Goal: Information Seeking & Learning: Find specific fact

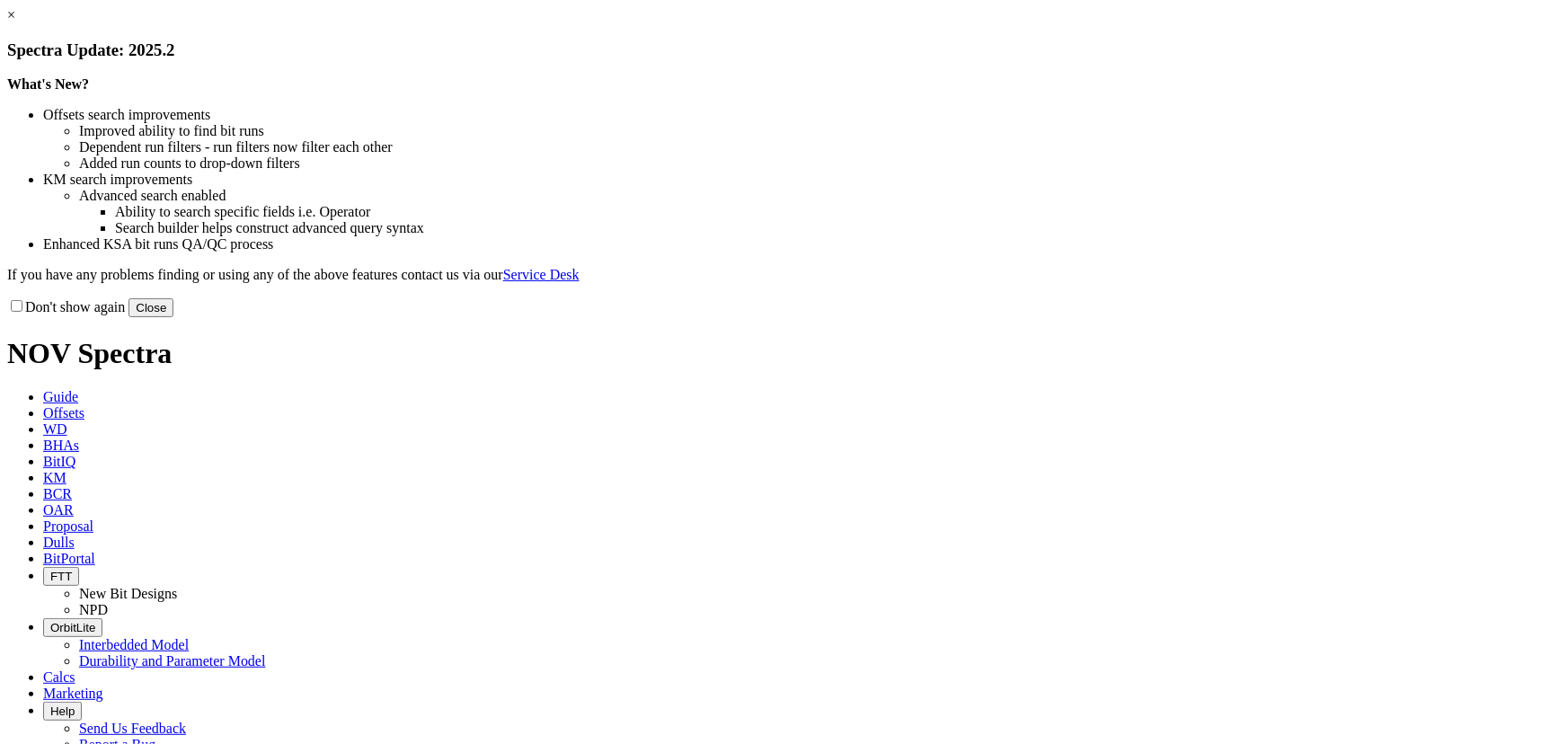
click at [173, 317] on button "Close" at bounding box center [150, 307] width 45 height 19
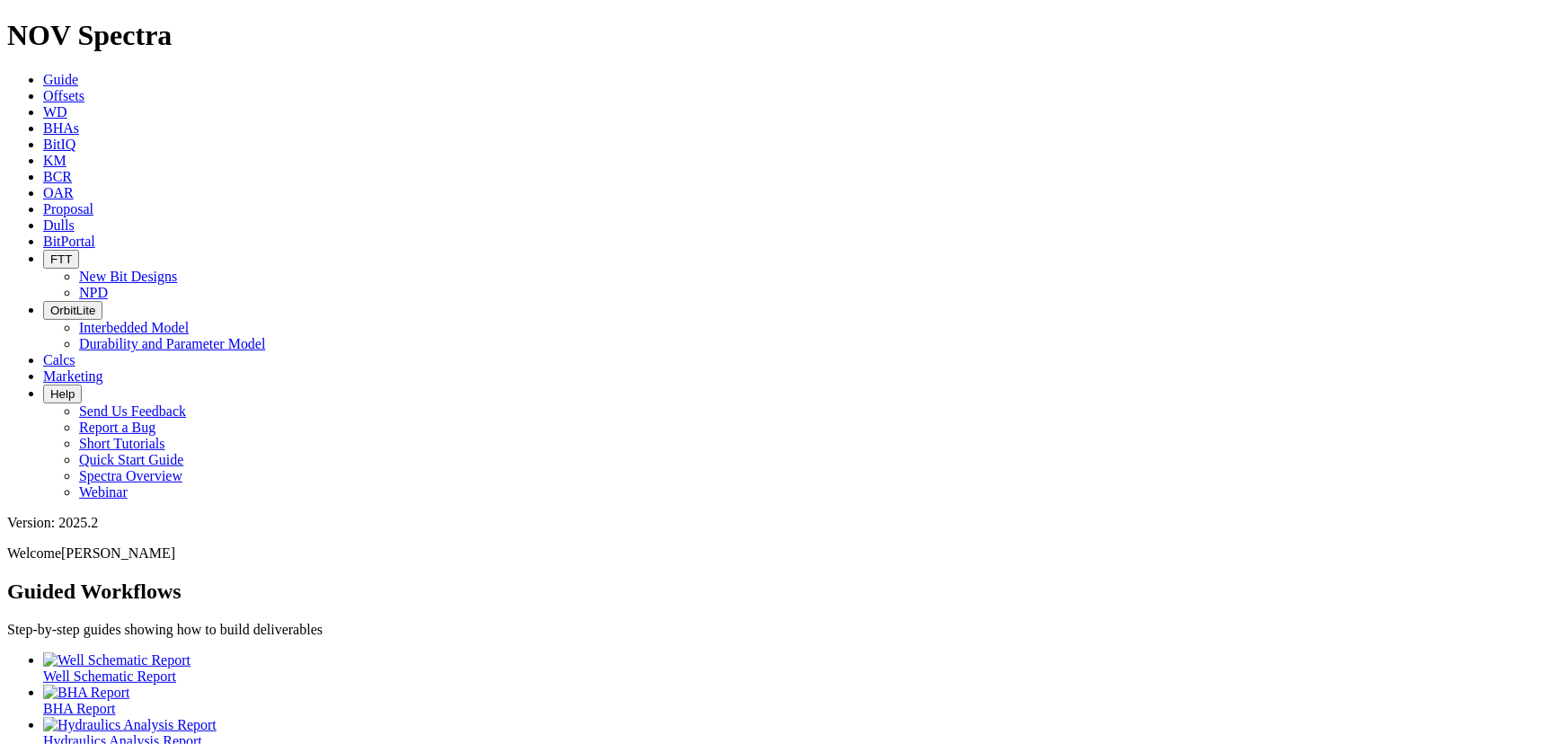
click at [67, 153] on link "KM" at bounding box center [55, 160] width 24 height 16
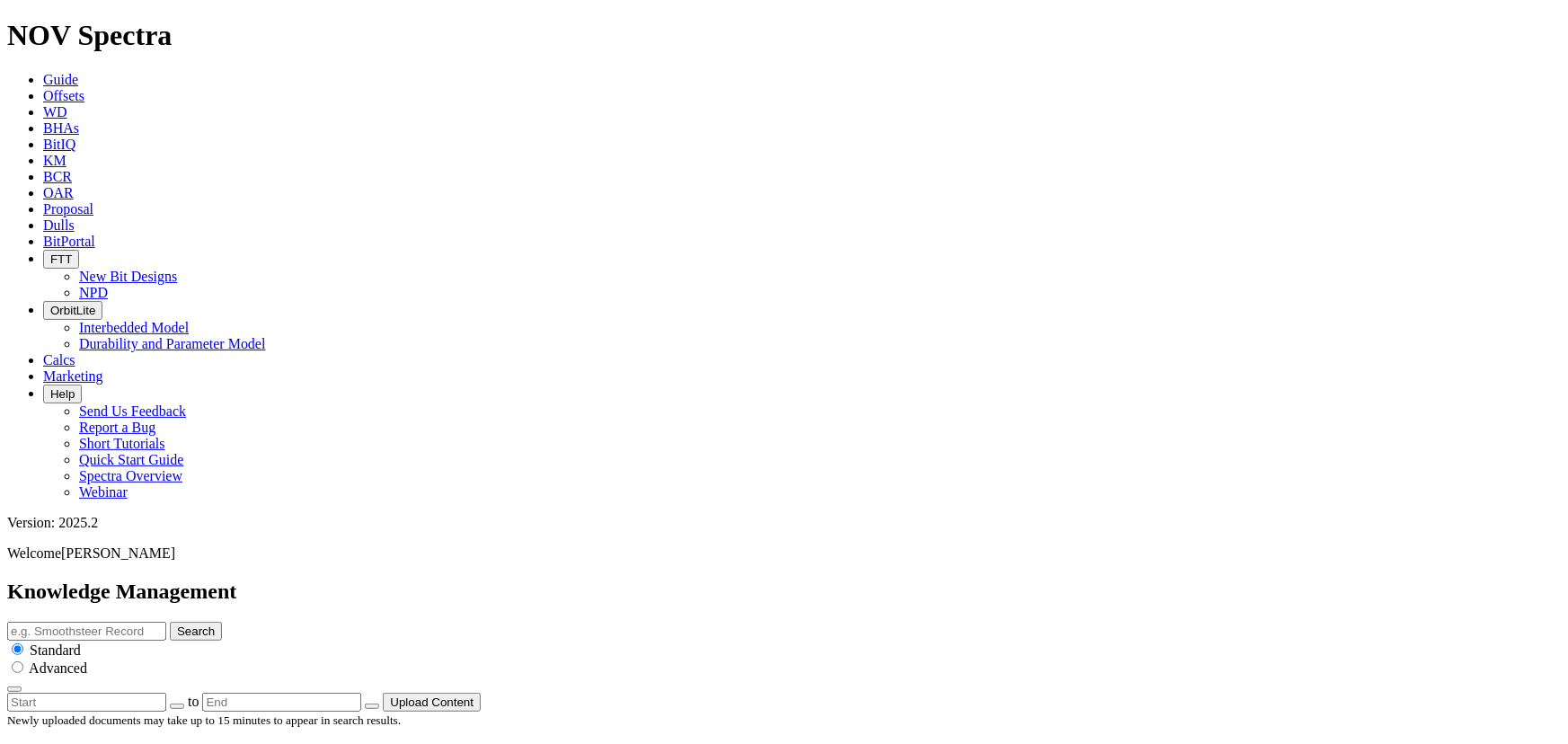
click at [167, 621] on input "text" at bounding box center [87, 631] width 159 height 19
type input "DS2"
click at [170, 621] on button "Search" at bounding box center [196, 631] width 52 height 19
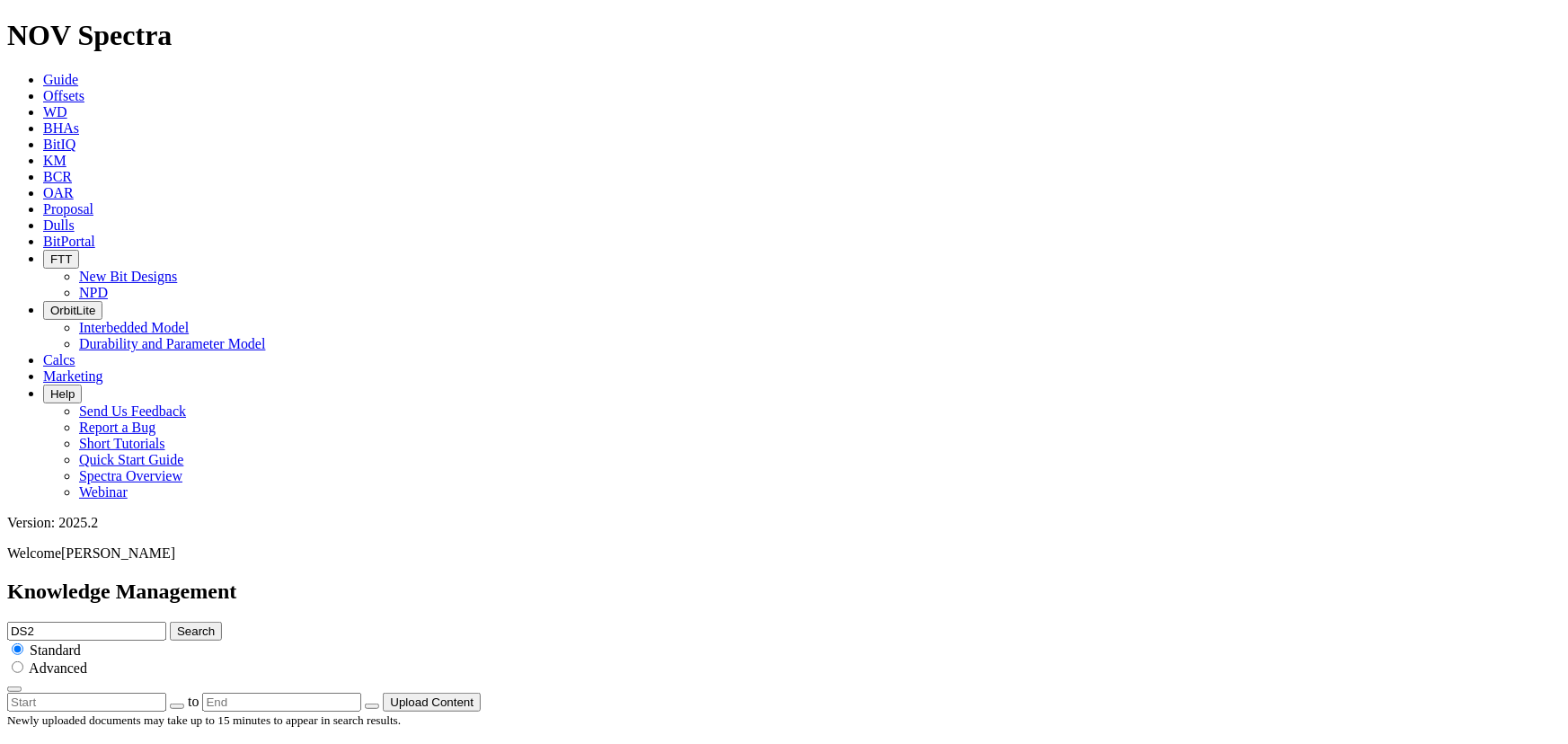
drag, startPoint x: 861, startPoint y: 322, endPoint x: 866, endPoint y: 8, distance: 314.0
click at [770, 621] on div "DS2 Search Standard Advanced" at bounding box center [784, 657] width 1553 height 71
click at [167, 621] on input "DS2" at bounding box center [87, 631] width 159 height 19
type input "DS4"
click at [170, 621] on button "Search" at bounding box center [196, 631] width 52 height 19
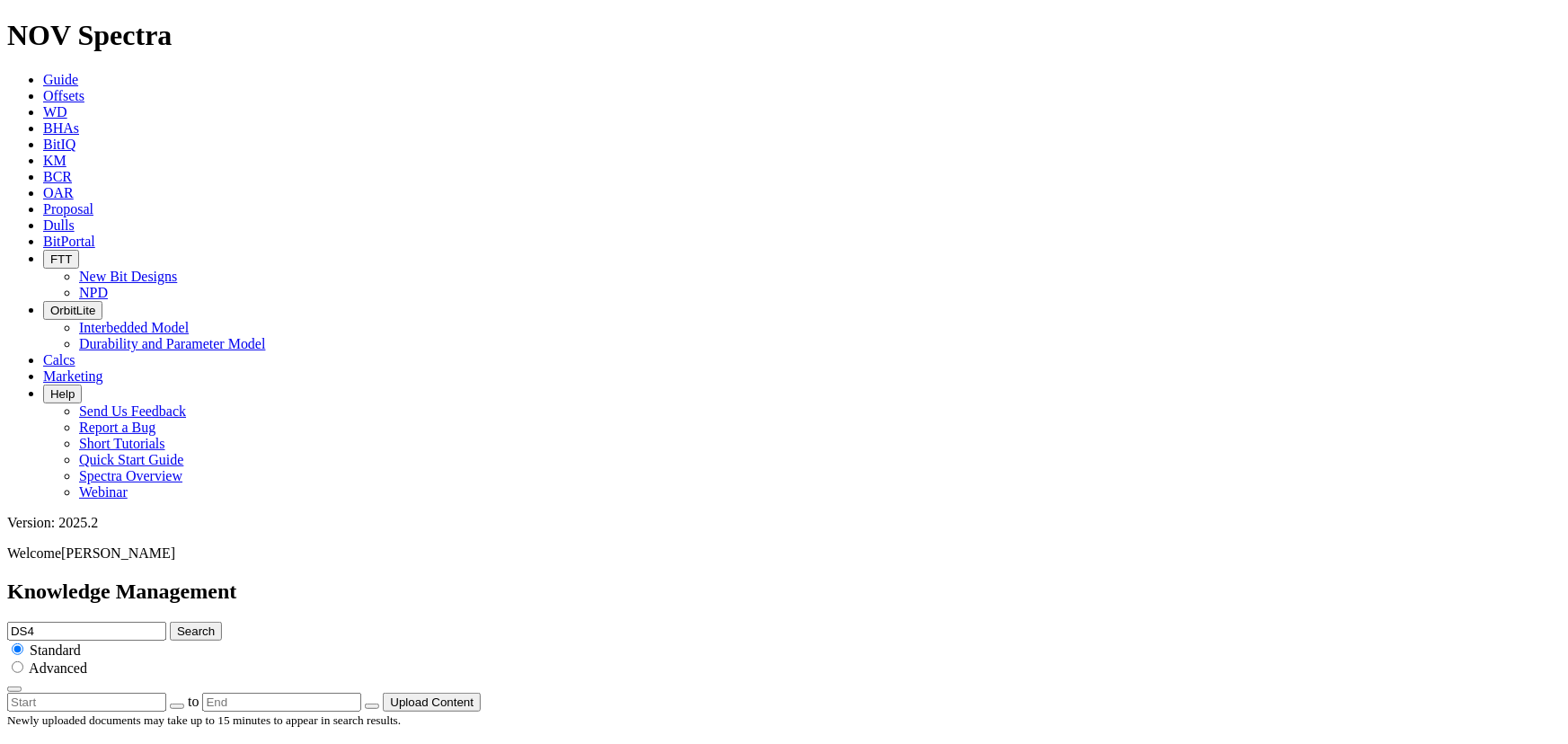
click at [24, 661] on input "radio" at bounding box center [17, 666] width 12 height 12
radio input "true"
radio input "false"
click at [222, 621] on button "Search" at bounding box center [196, 631] width 52 height 19
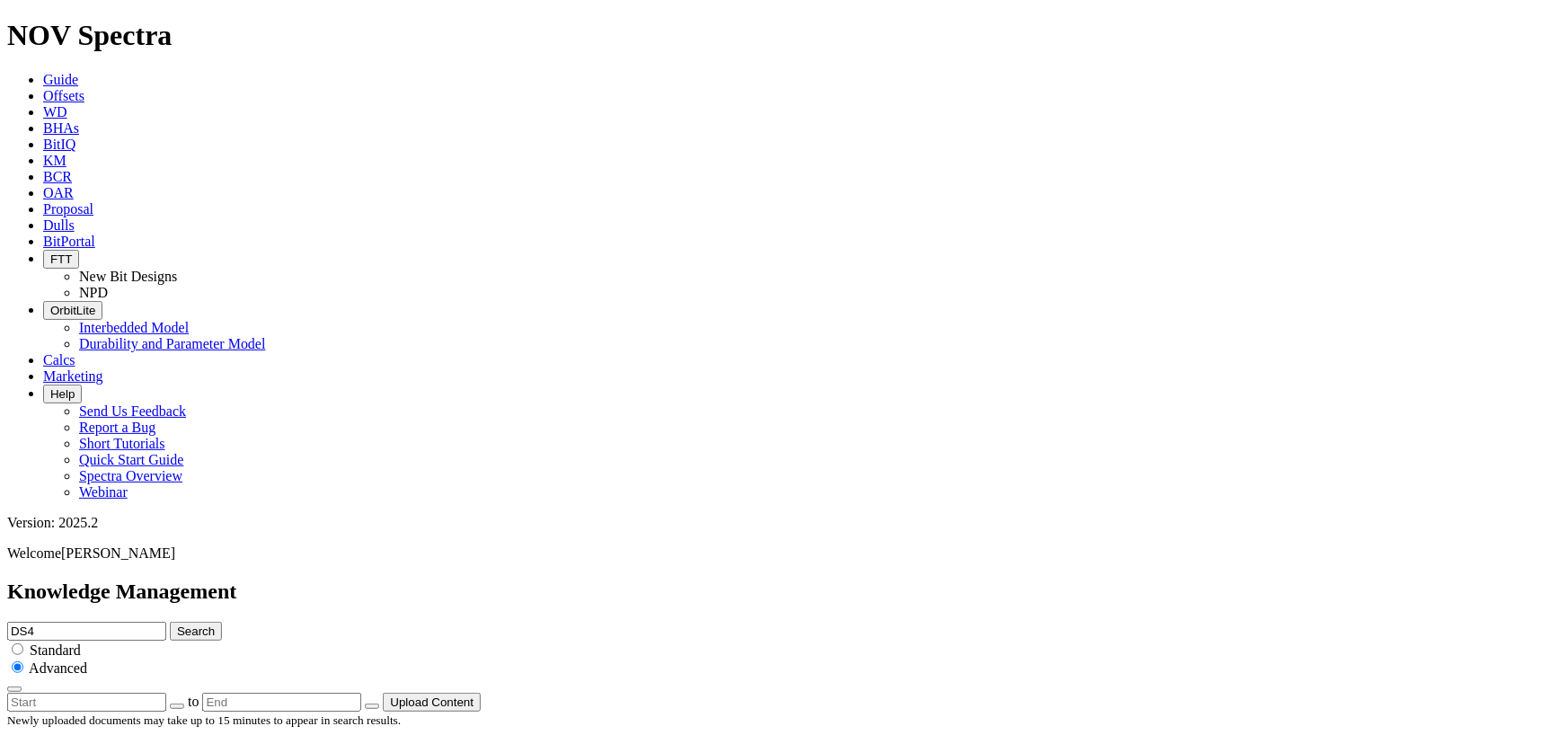
click at [15, 689] on icon "button" at bounding box center [15, 689] width 0 height 0
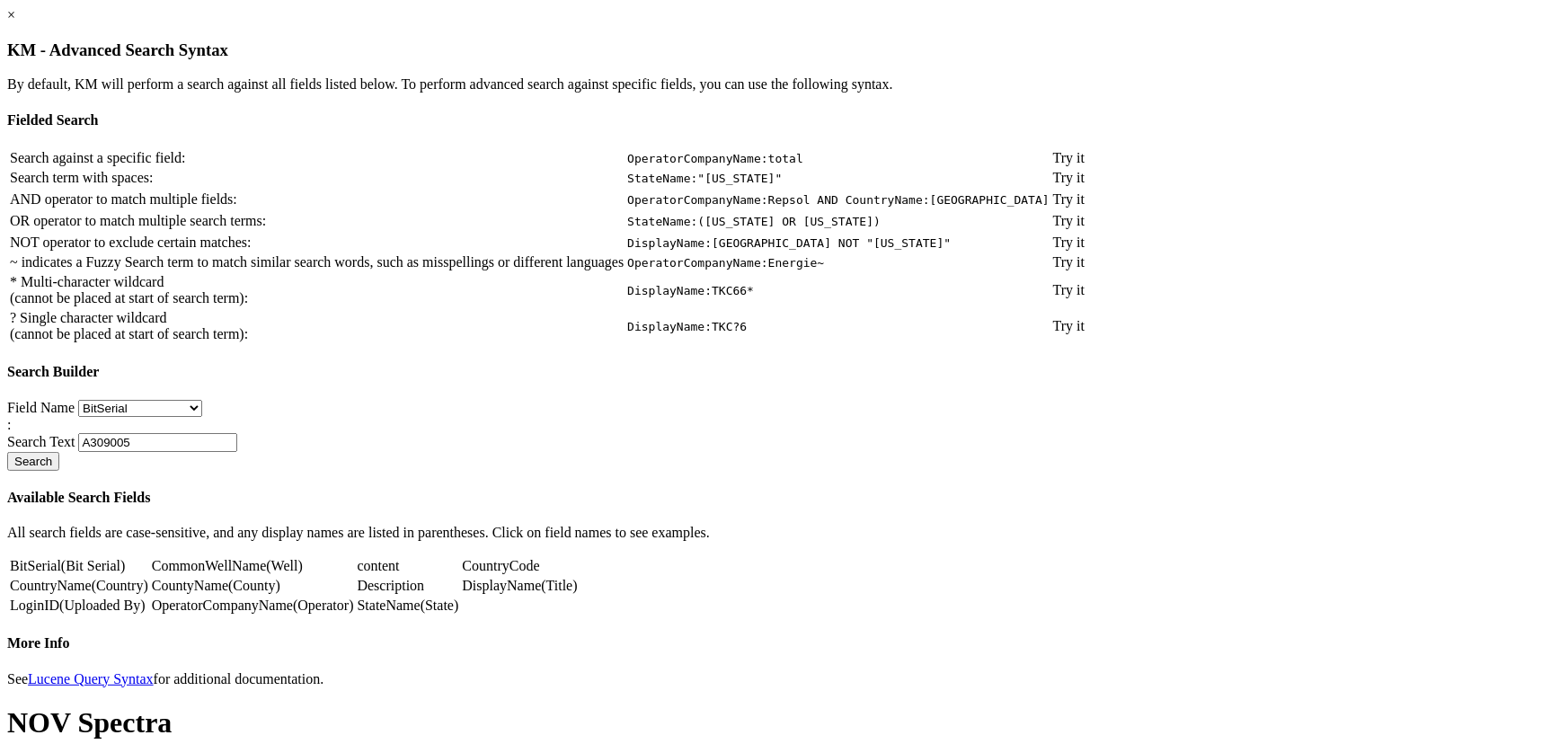
scroll to position [163, 0]
click at [202, 414] on select "BitSerial CommonWellName content CountryCode CountryName CountyName Description…" at bounding box center [139, 408] width 124 height 17
click at [711, 490] on h4 "Available Search Fields" at bounding box center [784, 498] width 1553 height 16
click at [425, 577] on link "Description" at bounding box center [392, 585] width 68 height 16
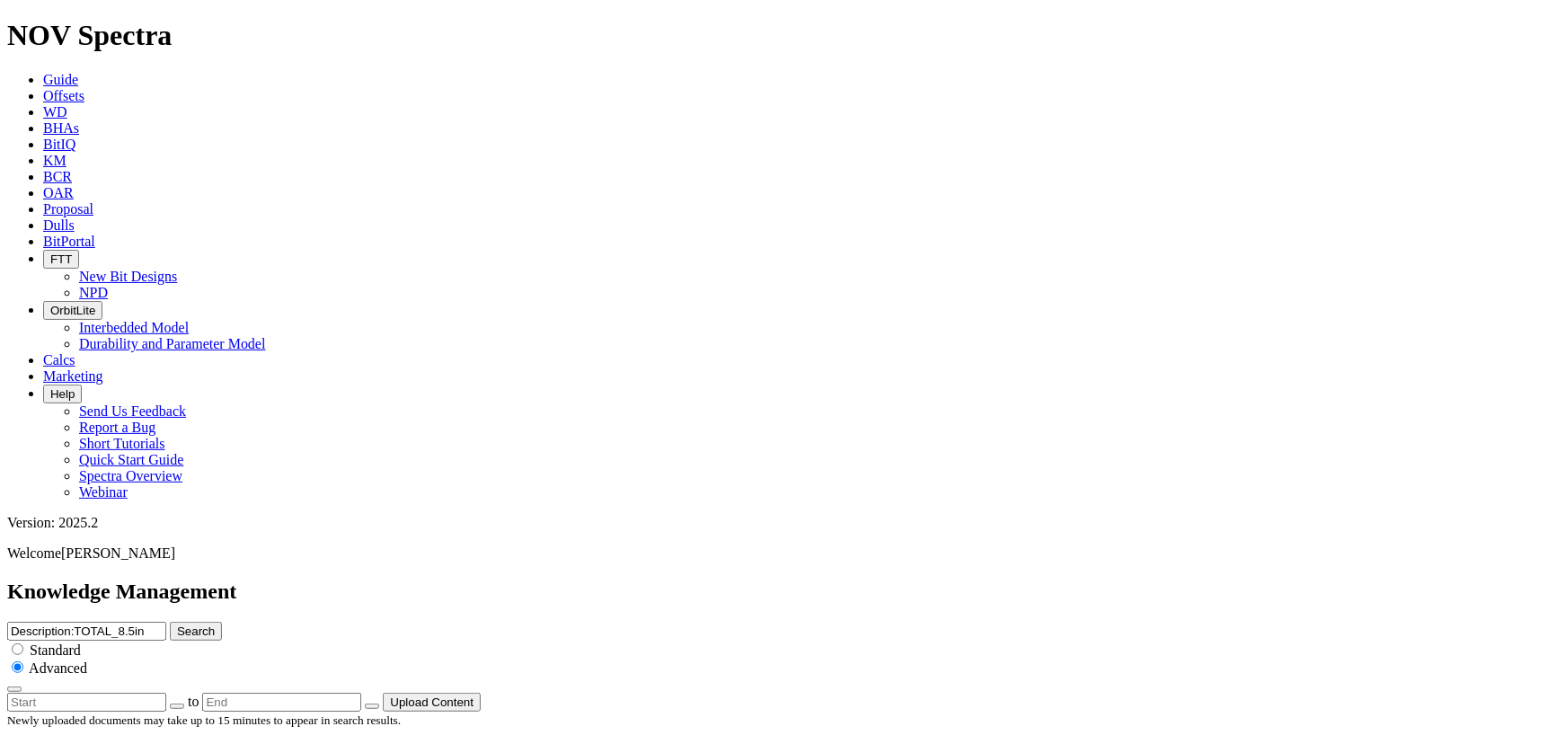
click at [167, 621] on input "Description:TOTAL_8.5in" at bounding box center [87, 631] width 159 height 19
paste input "18714603"
type input "Description:DS4"
click at [170, 621] on button "Search" at bounding box center [196, 631] width 52 height 19
click at [768, 621] on div "Description:DS4 Search Standard Advanced" at bounding box center [784, 657] width 1553 height 71
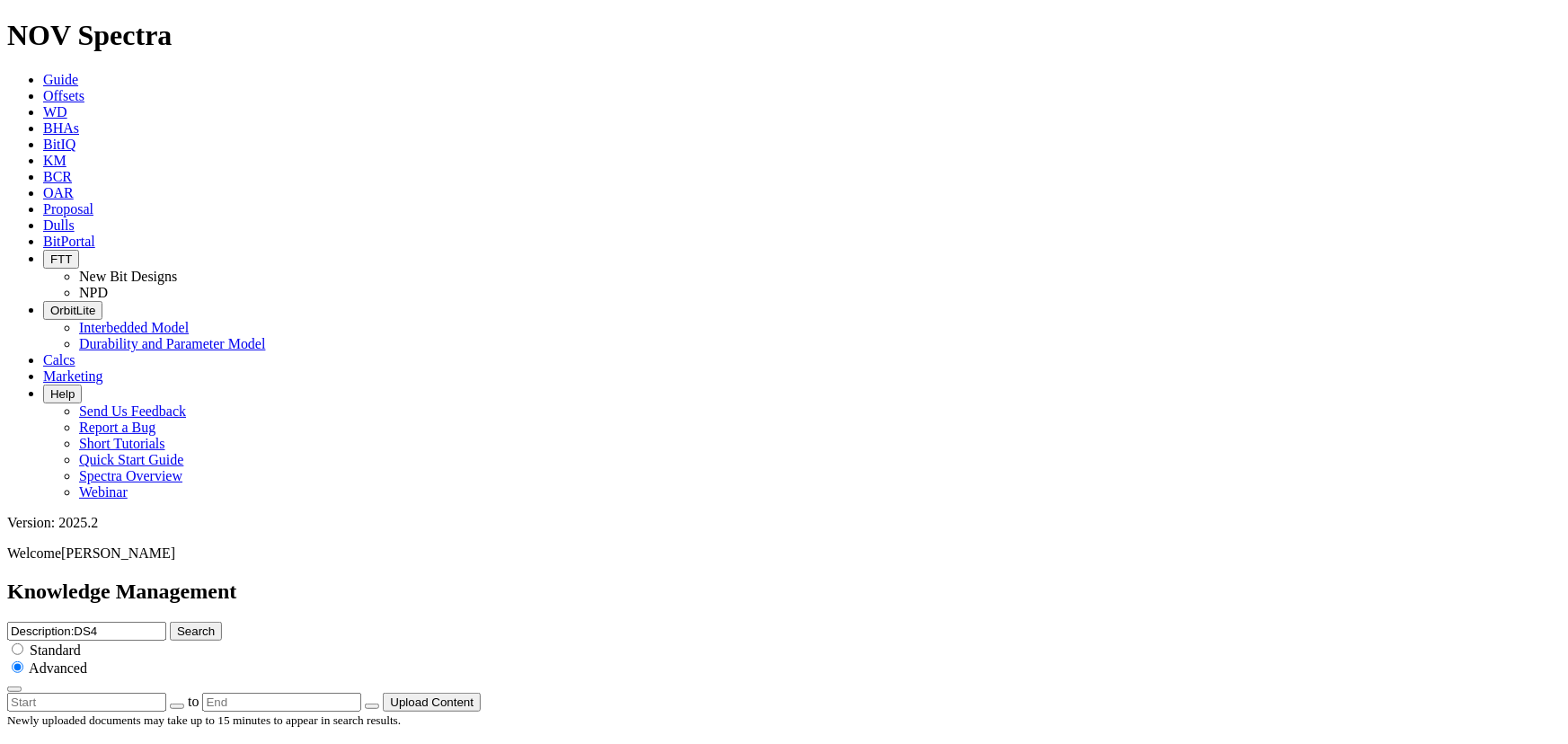
click at [167, 621] on input "Description:DS4" at bounding box center [87, 631] width 159 height 19
type input "Description:DS2"
click at [170, 621] on button "Search" at bounding box center [196, 631] width 52 height 19
click at [167, 621] on input "Description:DS2" at bounding box center [87, 631] width 159 height 19
type input "Description:DS3"
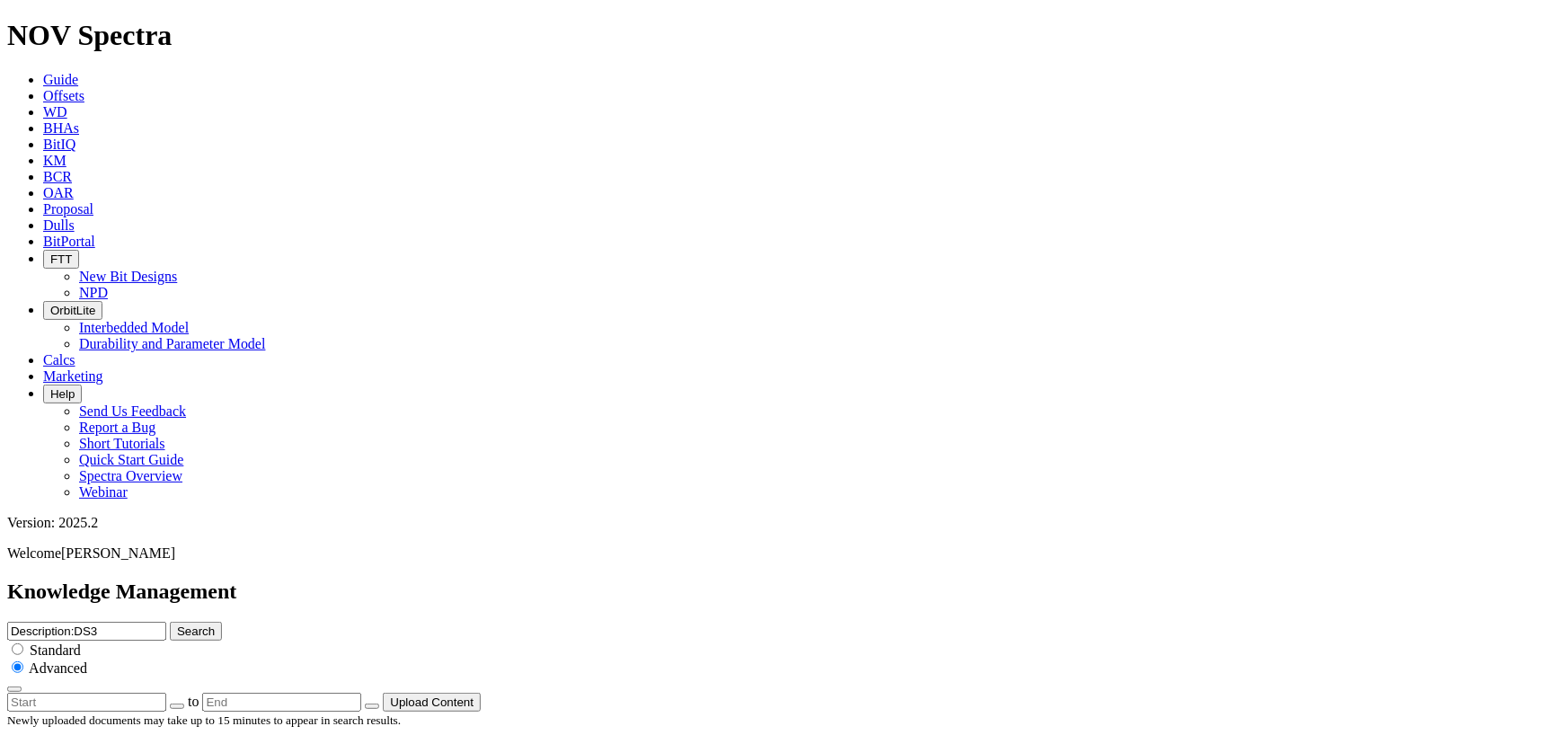
click at [170, 621] on button "Search" at bounding box center [196, 631] width 52 height 19
click at [167, 621] on input "Description:DS3" at bounding box center [87, 631] width 159 height 19
type input "Description:DS1"
click at [170, 621] on button "Search" at bounding box center [196, 631] width 52 height 19
click at [167, 621] on input "Description:DS1" at bounding box center [87, 631] width 159 height 19
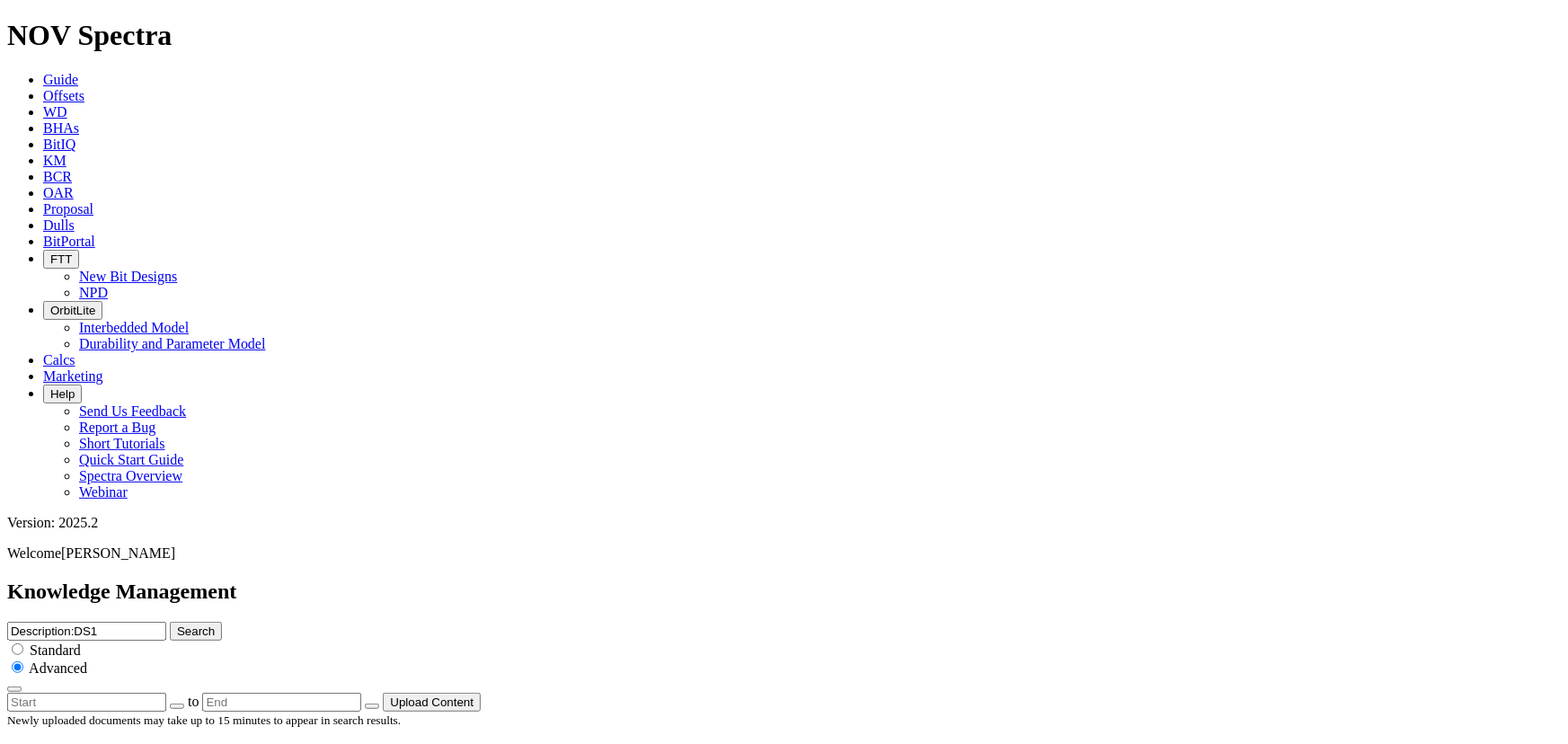
click at [167, 621] on input "Description:DS1" at bounding box center [87, 631] width 159 height 19
click at [794, 641] on div "Standard" at bounding box center [784, 650] width 1553 height 18
click at [24, 643] on input "radio" at bounding box center [17, 649] width 12 height 12
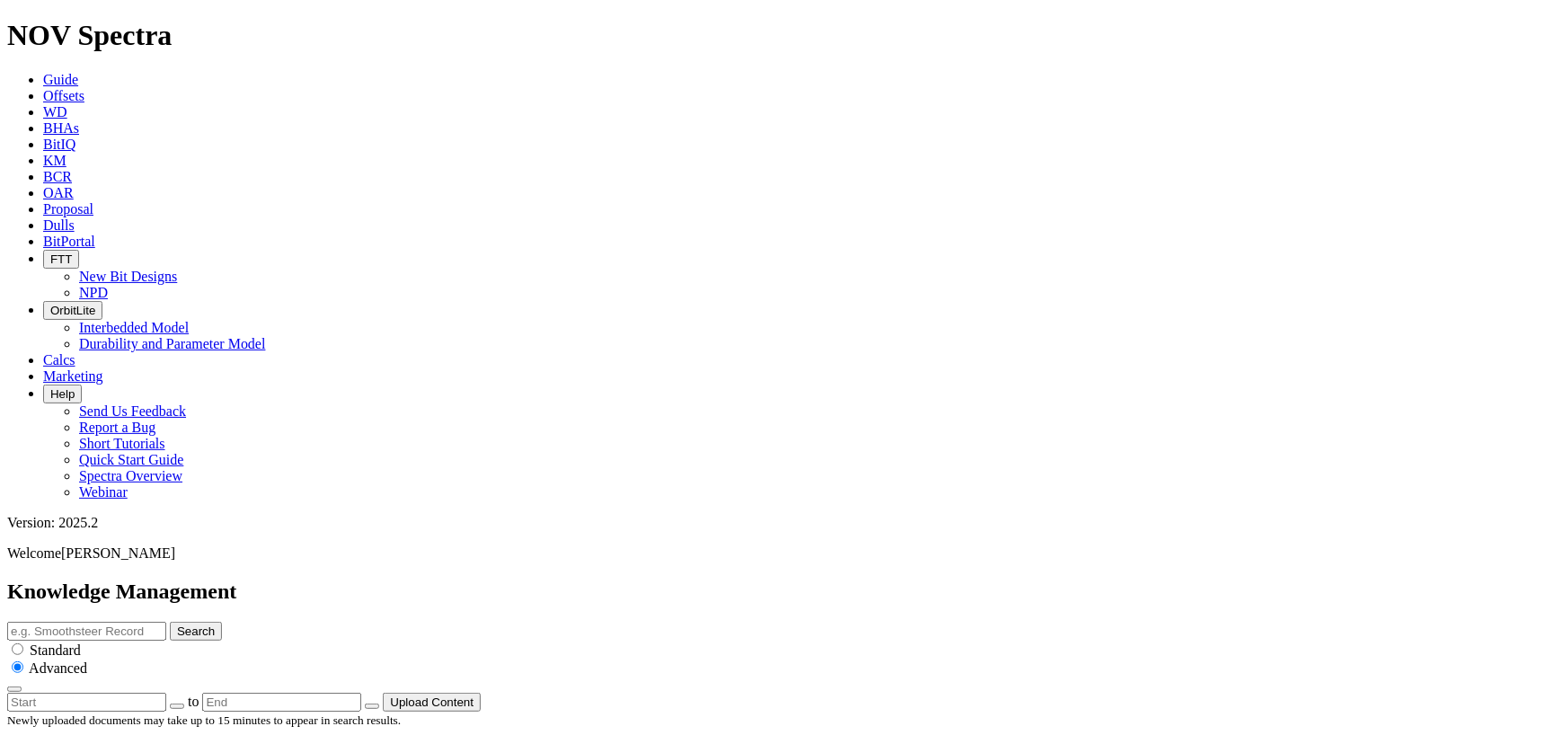
radio input "true"
radio input "false"
click at [15, 689] on icon "button" at bounding box center [15, 689] width 0 height 0
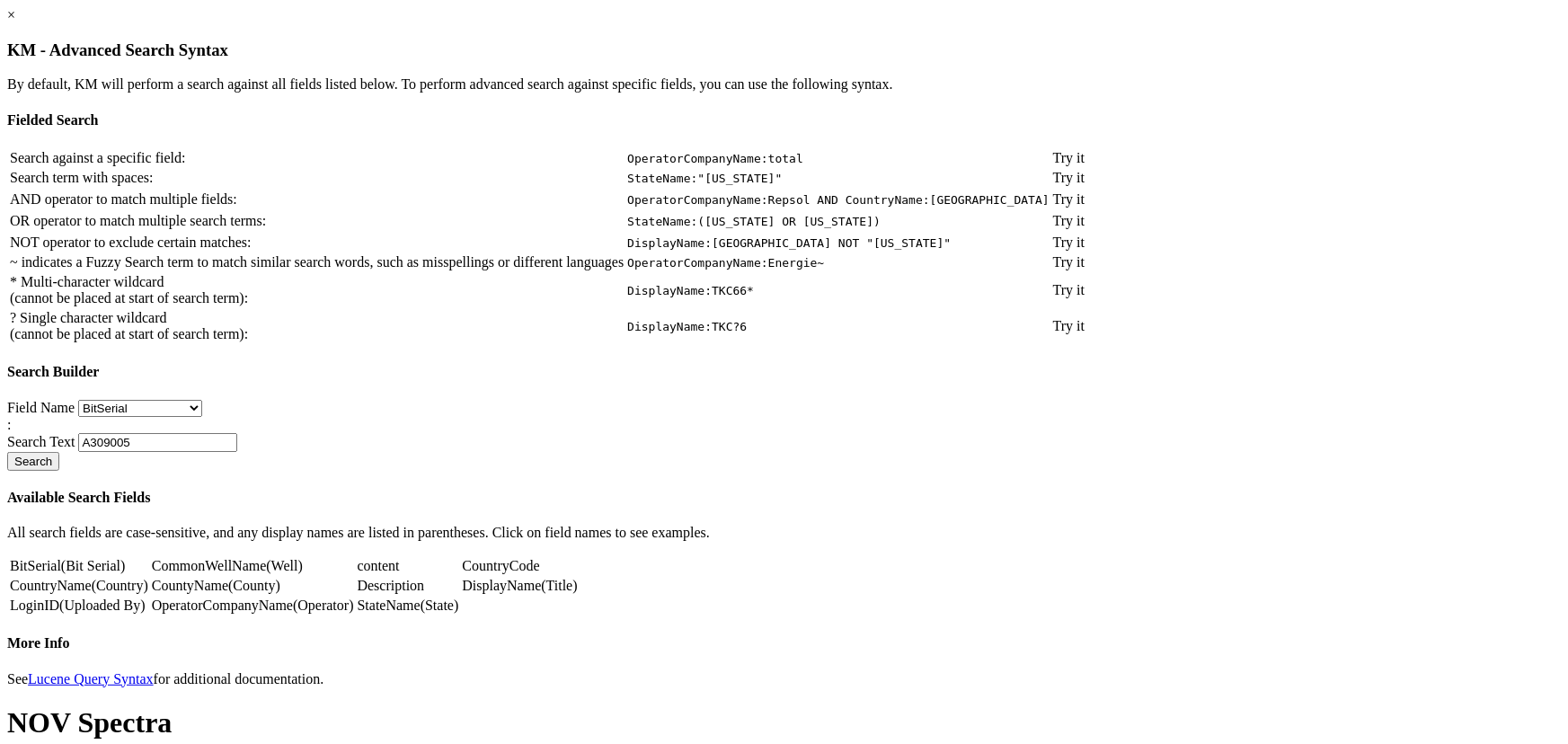
click at [624, 271] on td "~ indicates a Fuzzy Search term to match similar search words, such as misspell…" at bounding box center [317, 263] width 615 height 18
click at [1085, 269] on link "Try it" at bounding box center [1068, 262] width 31 height 16
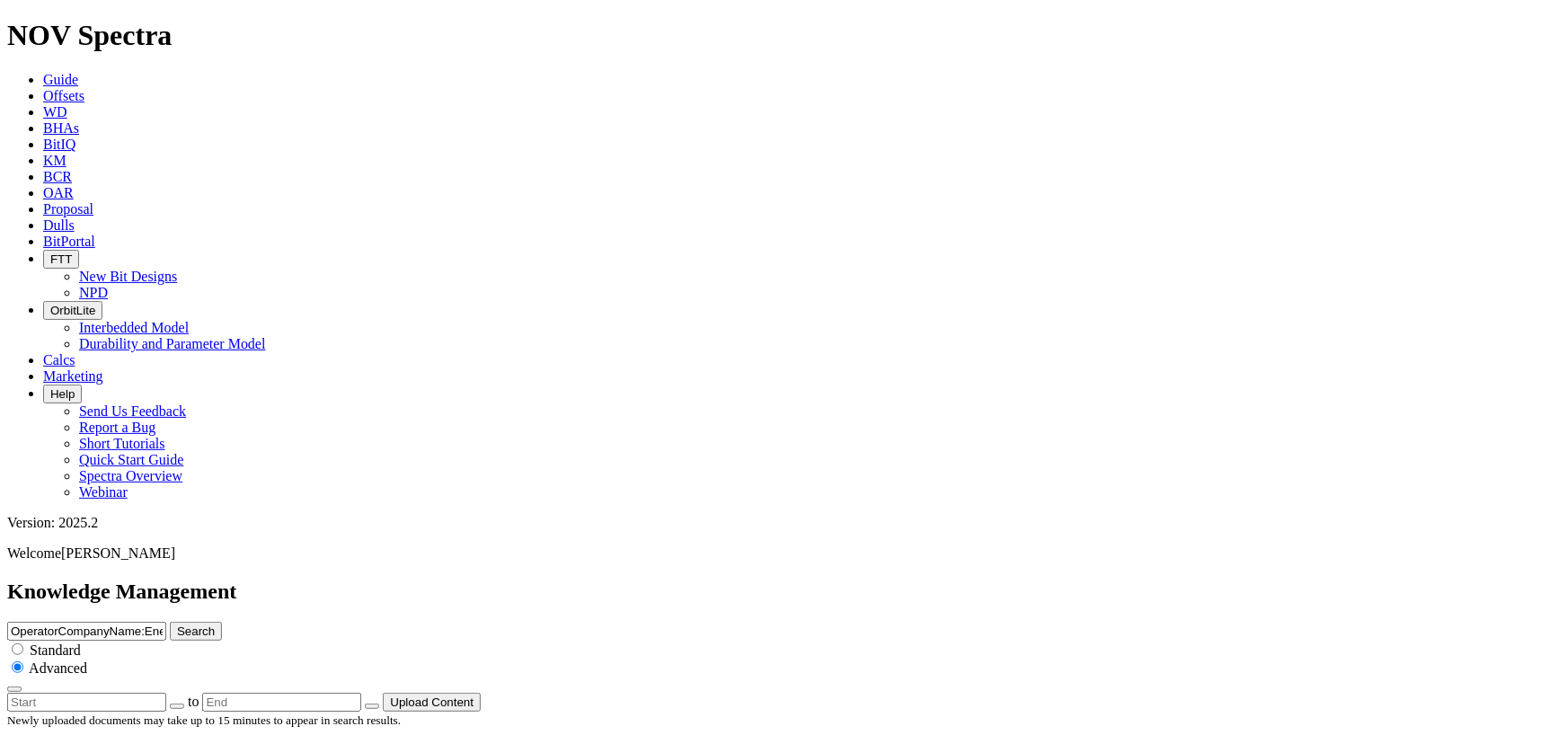
click at [167, 621] on input "OperatorCompanyName:Energie~" at bounding box center [87, 631] width 159 height 19
type input "OperatorCompanyName:DS2"
click at [170, 621] on button "Search" at bounding box center [196, 631] width 52 height 19
click at [167, 621] on input "OperatorCompanyName:DS2" at bounding box center [87, 631] width 159 height 19
type input "OperatorCompanyName:DS1"
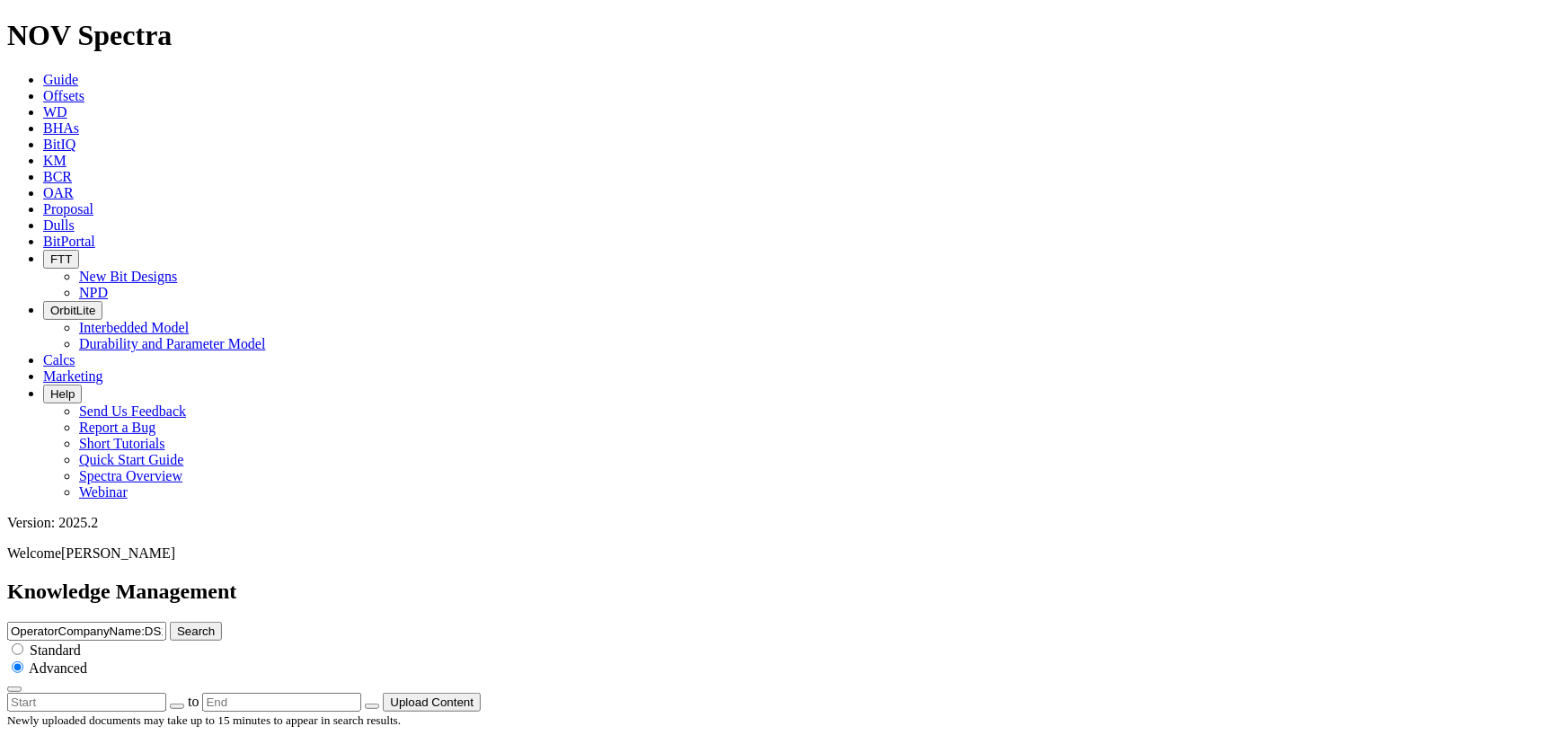
click at [170, 621] on button "Search" at bounding box center [196, 631] width 52 height 19
click at [167, 621] on input "OperatorCompanyName:DS1" at bounding box center [87, 631] width 159 height 19
type input "OperatorCompanyName:DS3"
click at [170, 621] on button "Search" at bounding box center [196, 631] width 52 height 19
click at [167, 621] on input "OperatorCompanyName:DS3" at bounding box center [87, 631] width 159 height 19
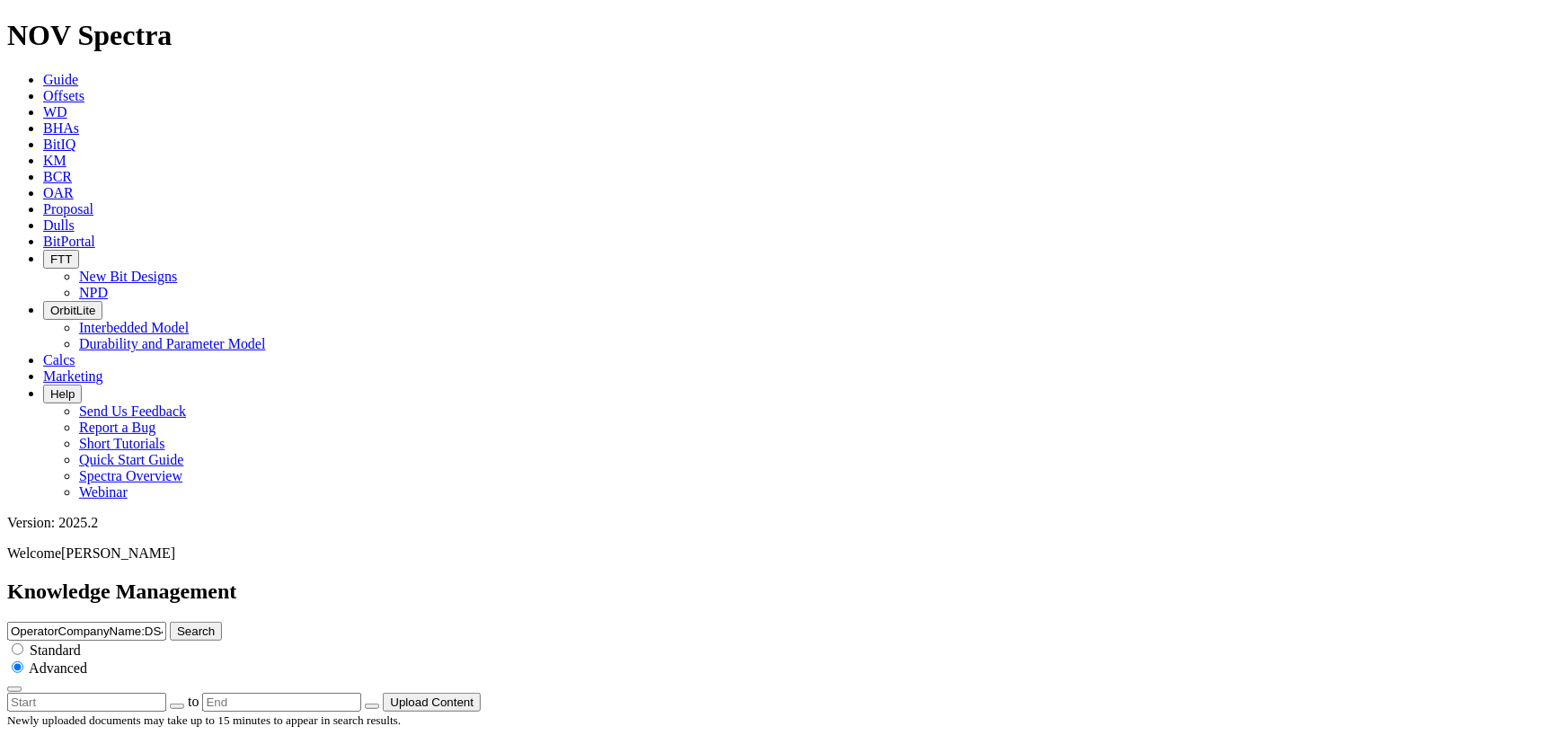
type input "OperatorCompanyName:DS4"
click at [170, 621] on button "Search" at bounding box center [196, 631] width 52 height 19
click at [167, 621] on input "OperatorCompanyName:DS4" at bounding box center [87, 631] width 159 height 19
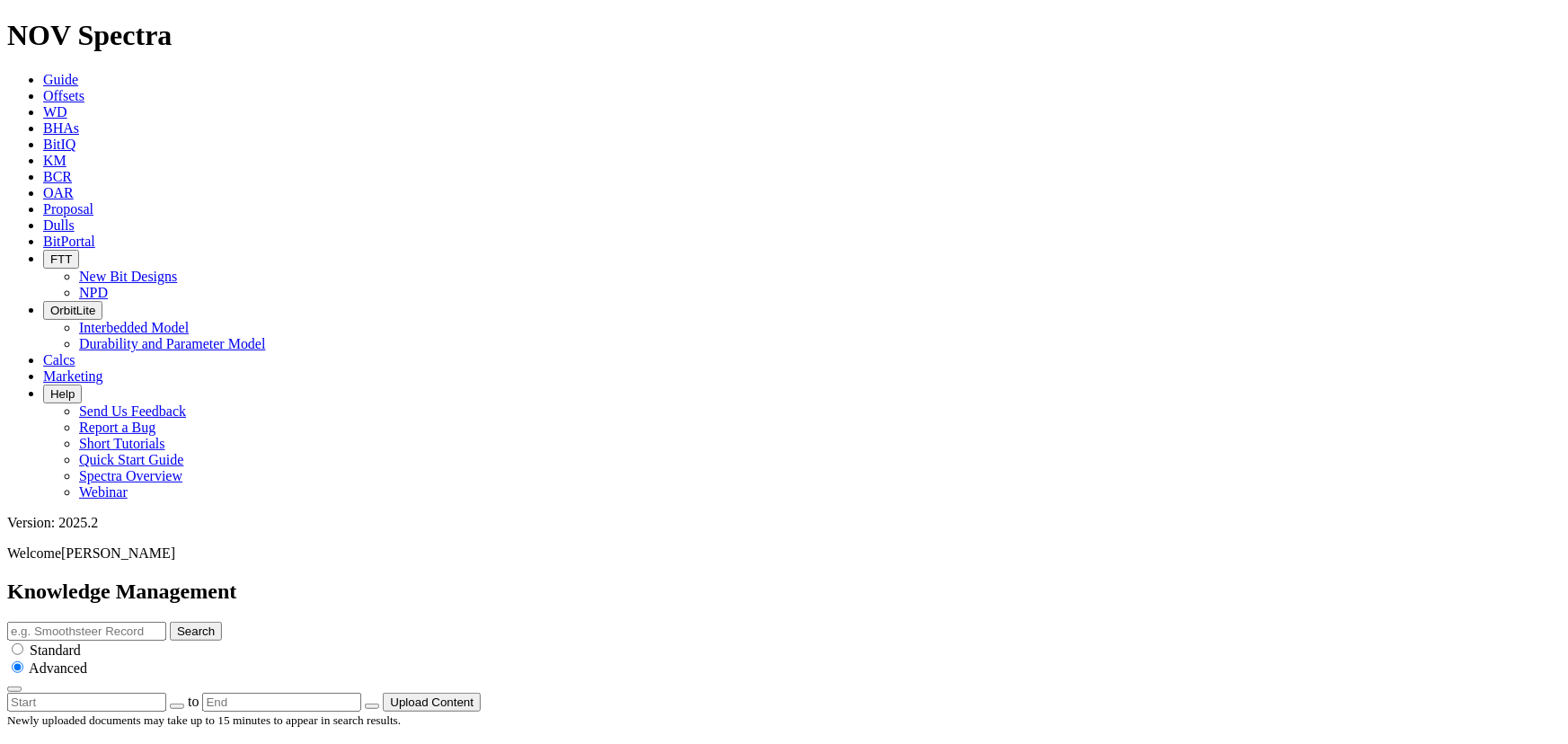
click at [170, 621] on button "Search" at bounding box center [196, 631] width 52 height 19
click at [15, 689] on icon "button" at bounding box center [15, 689] width 0 height 0
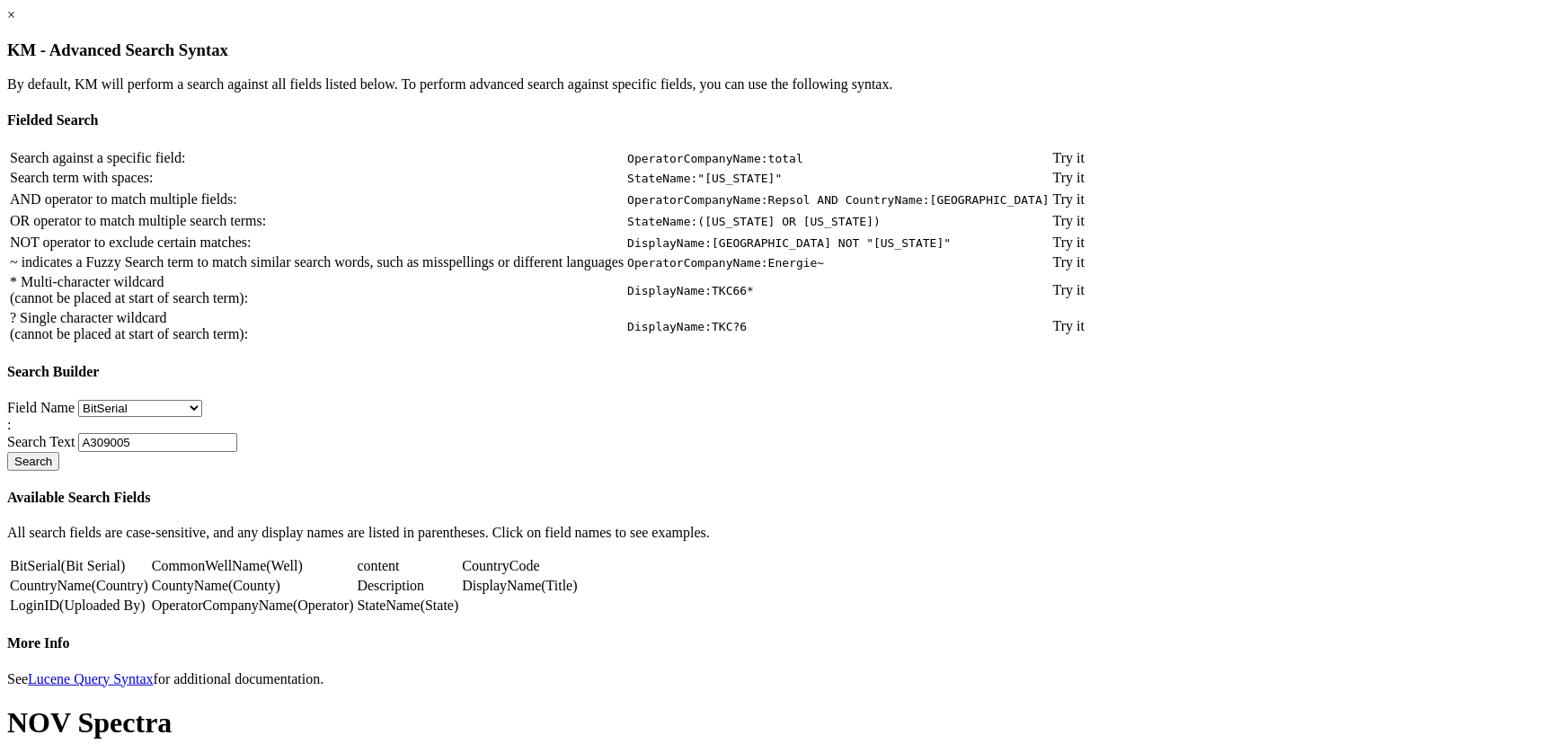
scroll to position [8, 0]
click at [16, 23] on link "×" at bounding box center [11, 15] width 8 height 16
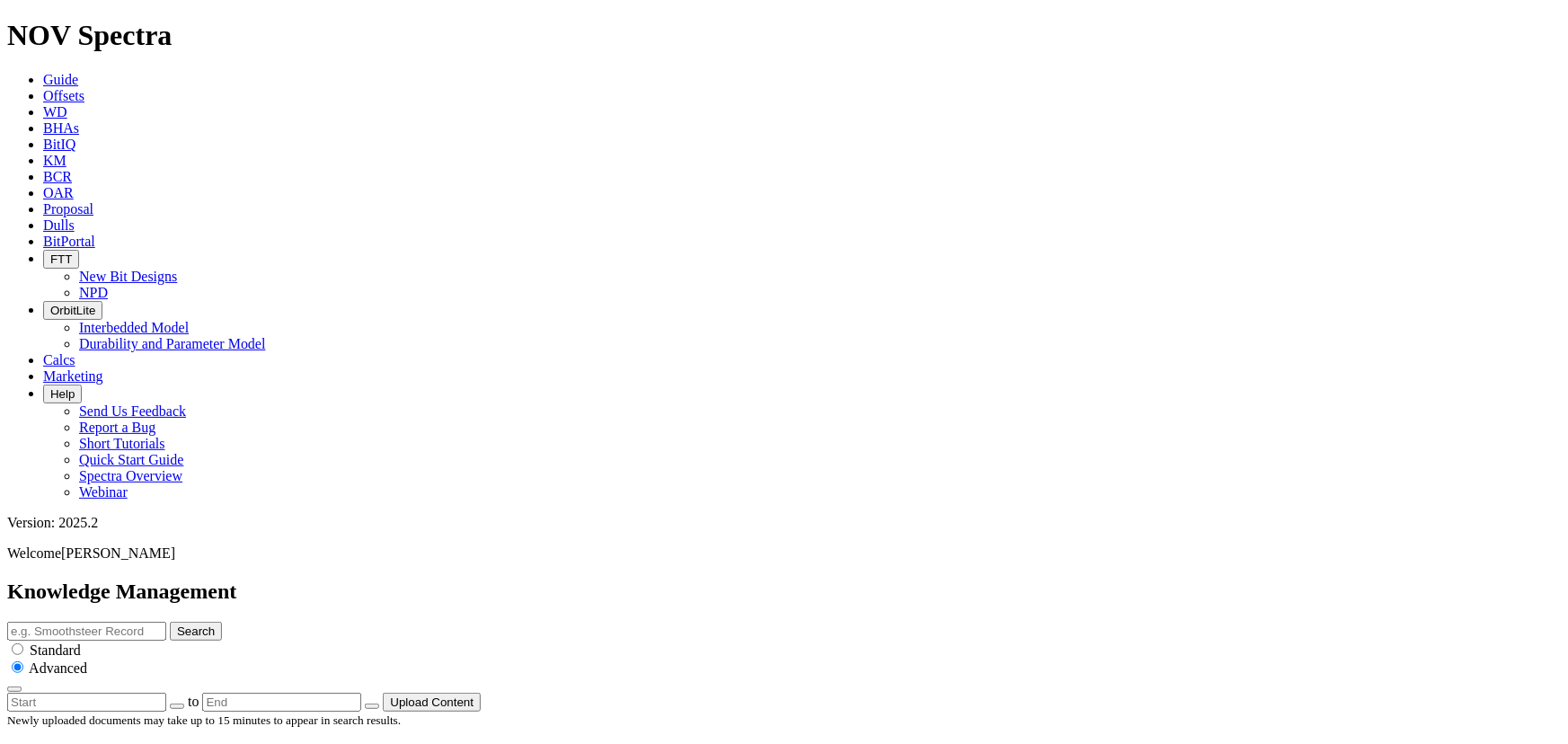
click at [167, 621] on input "text" at bounding box center [87, 631] width 159 height 19
type input "D"
type input "Mix"
click at [170, 621] on button "Search" at bounding box center [196, 631] width 52 height 19
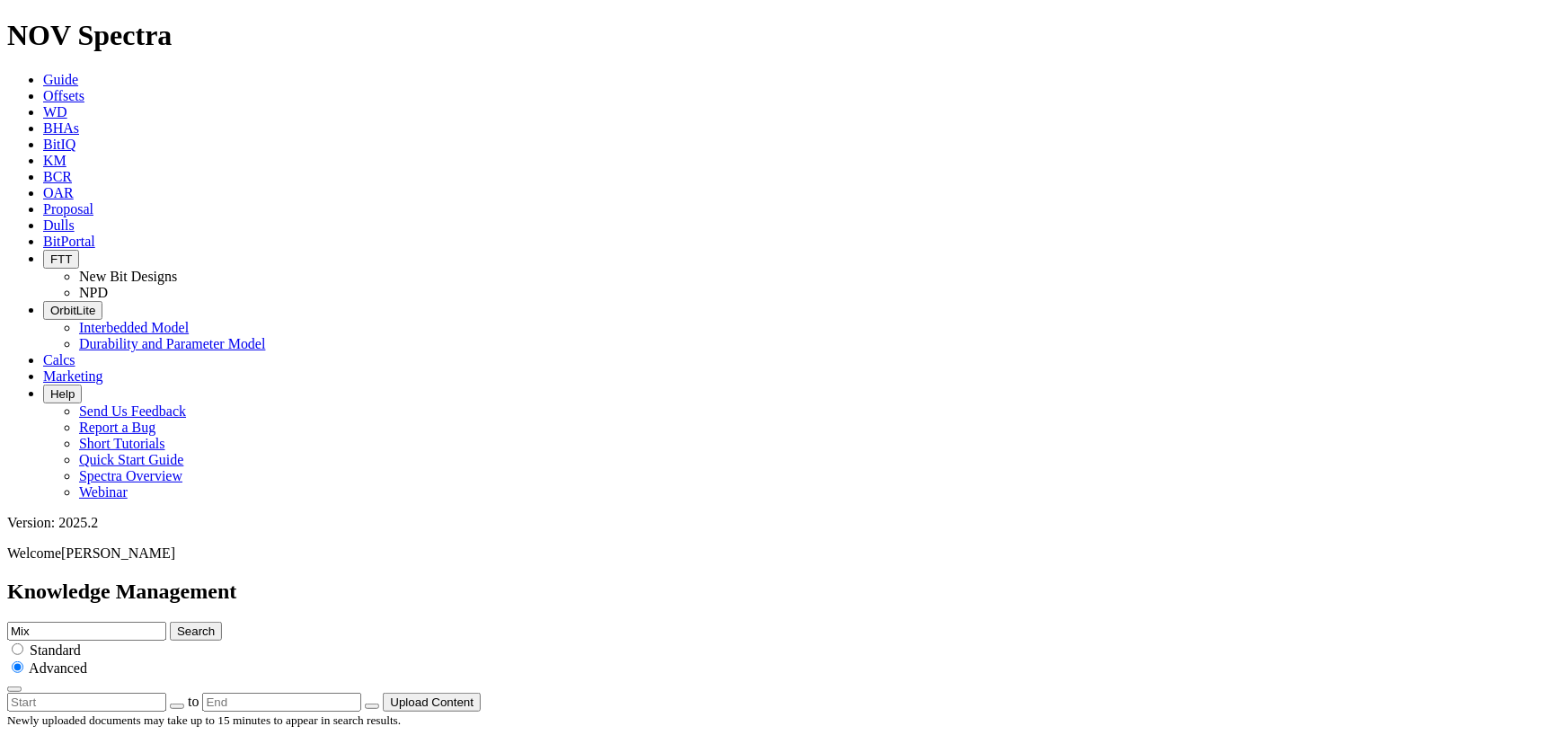
click at [816, 641] on div "Standard" at bounding box center [784, 650] width 1553 height 18
drag, startPoint x: 808, startPoint y: 125, endPoint x: 856, endPoint y: 128, distance: 48.1
click at [24, 643] on input "radio" at bounding box center [17, 649] width 12 height 12
radio input "true"
radio input "false"
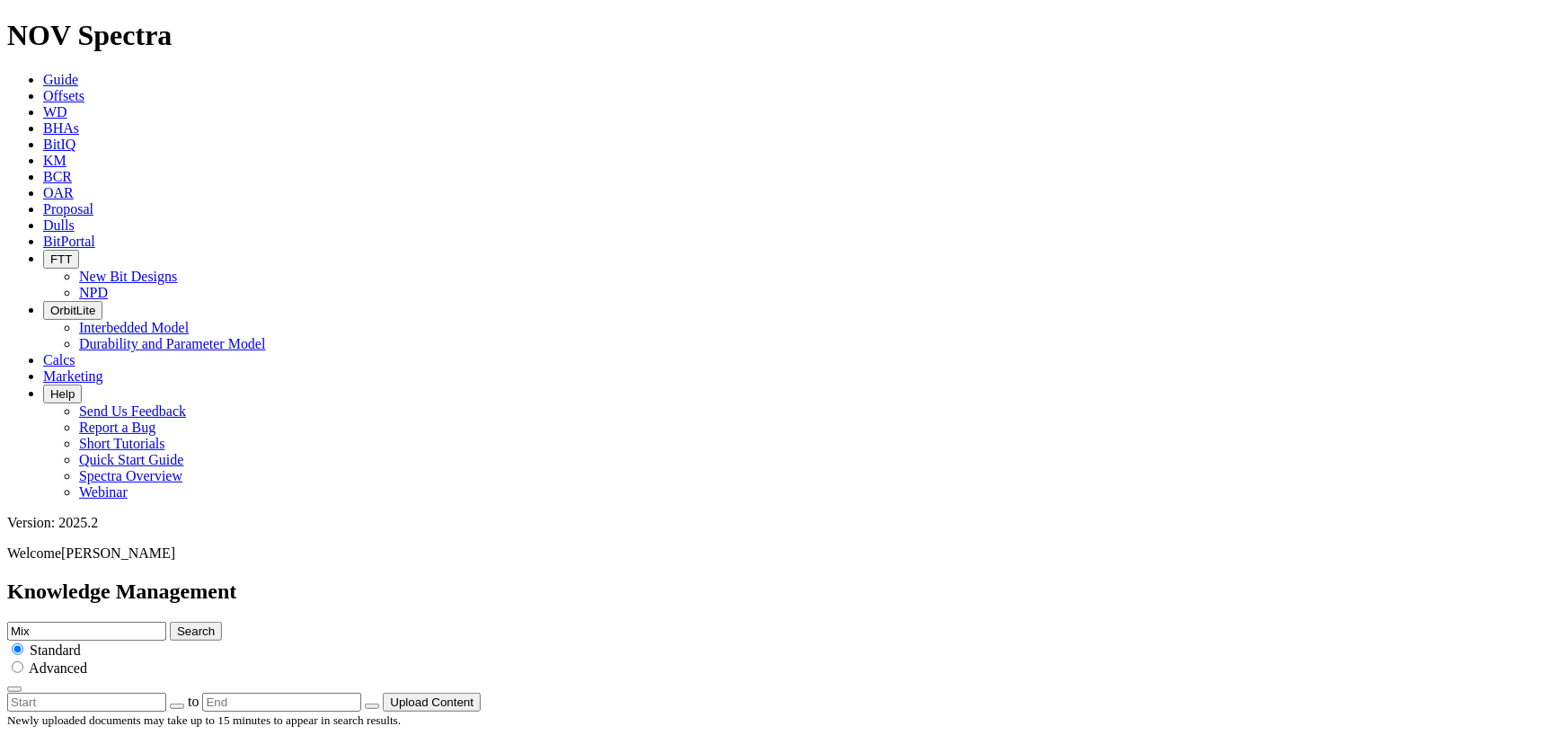
click at [222, 621] on button "Search" at bounding box center [196, 631] width 52 height 19
click at [735, 621] on div "Mix Search Standard Advanced" at bounding box center [784, 657] width 1553 height 71
click at [167, 621] on input "Mix" at bounding box center [87, 631] width 159 height 19
paste input "spherical carbide powder"
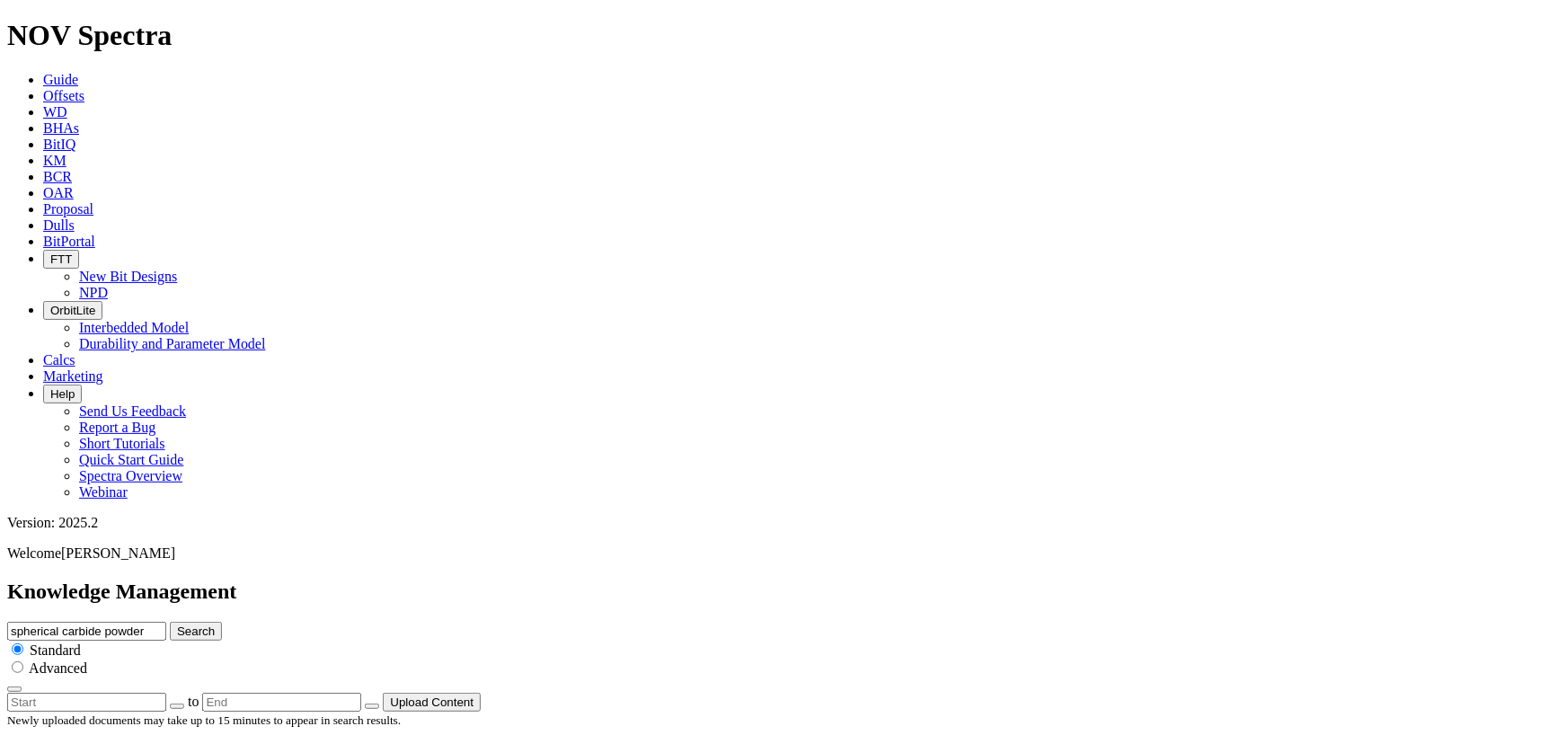
type input "spherical carbide powder"
click at [170, 621] on button "Search" at bounding box center [196, 631] width 52 height 19
click at [81, 642] on span "Standard" at bounding box center [55, 650] width 51 height 16
click at [167, 621] on input "spherical carbide powder" at bounding box center [87, 631] width 159 height 19
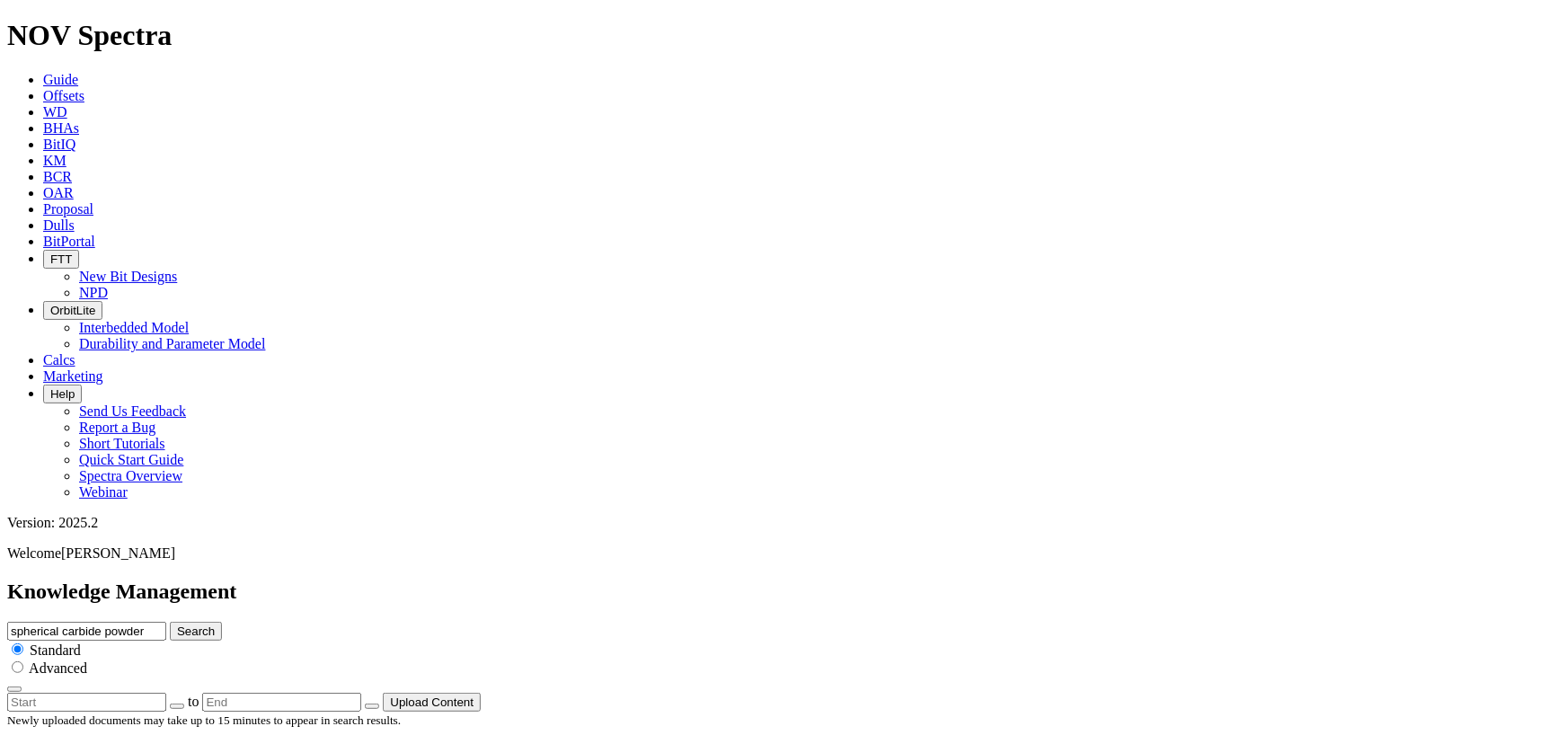
click at [167, 621] on input "spherical carbide powder" at bounding box center [87, 631] width 159 height 19
